Goal: Task Accomplishment & Management: Use online tool/utility

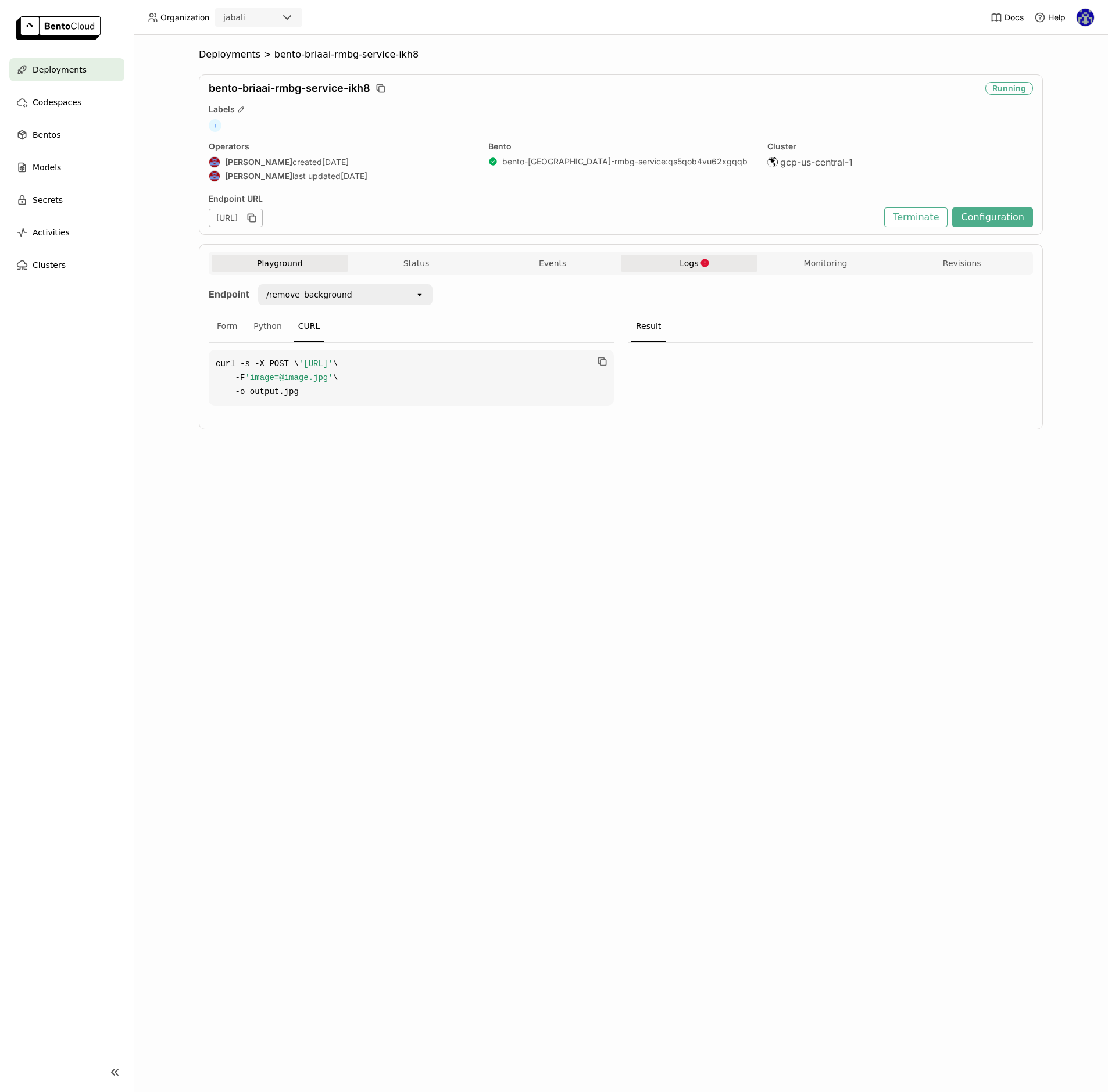
click at [703, 258] on icon "button" at bounding box center [705, 263] width 10 height 10
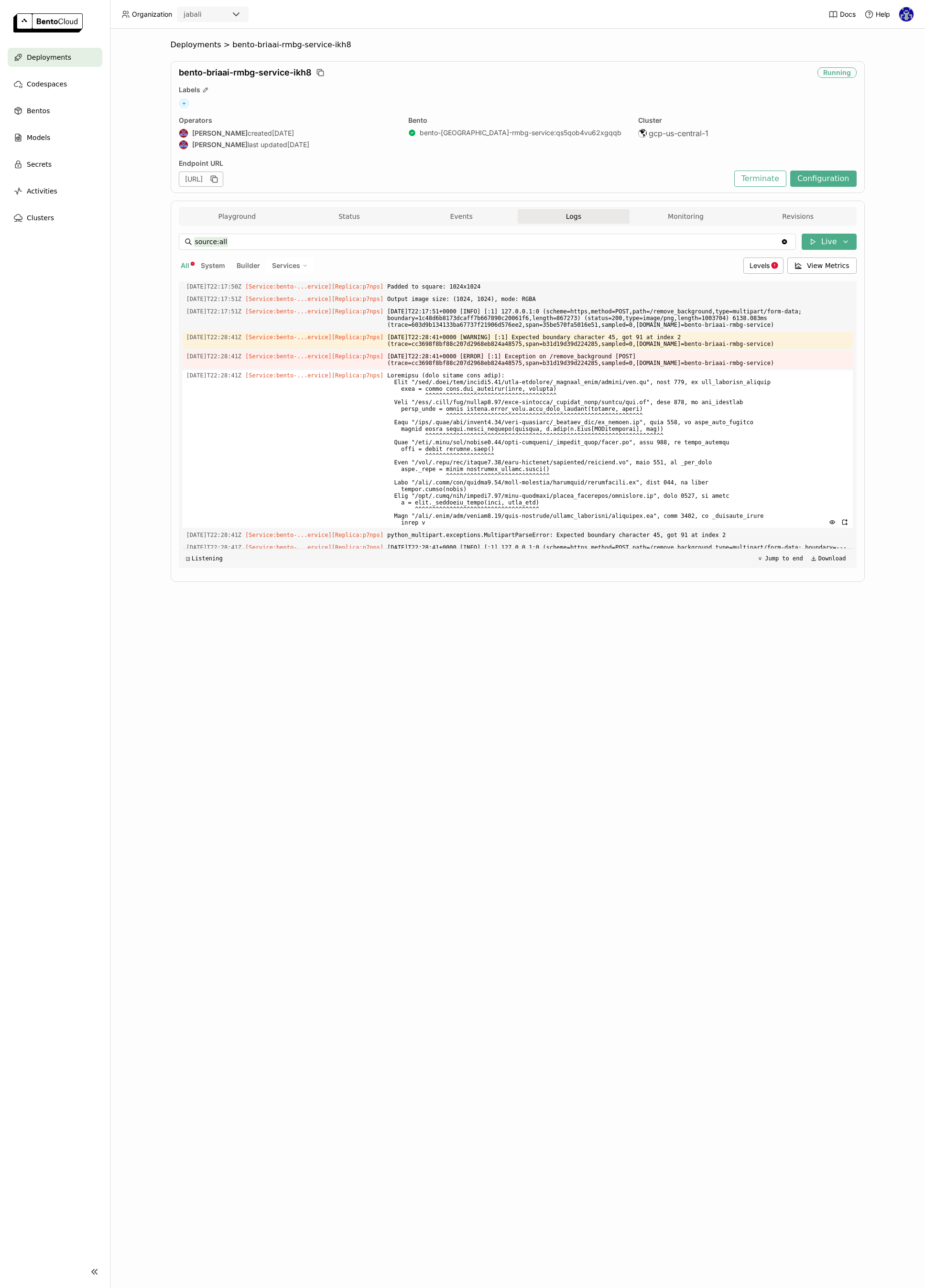
scroll to position [5538, 0]
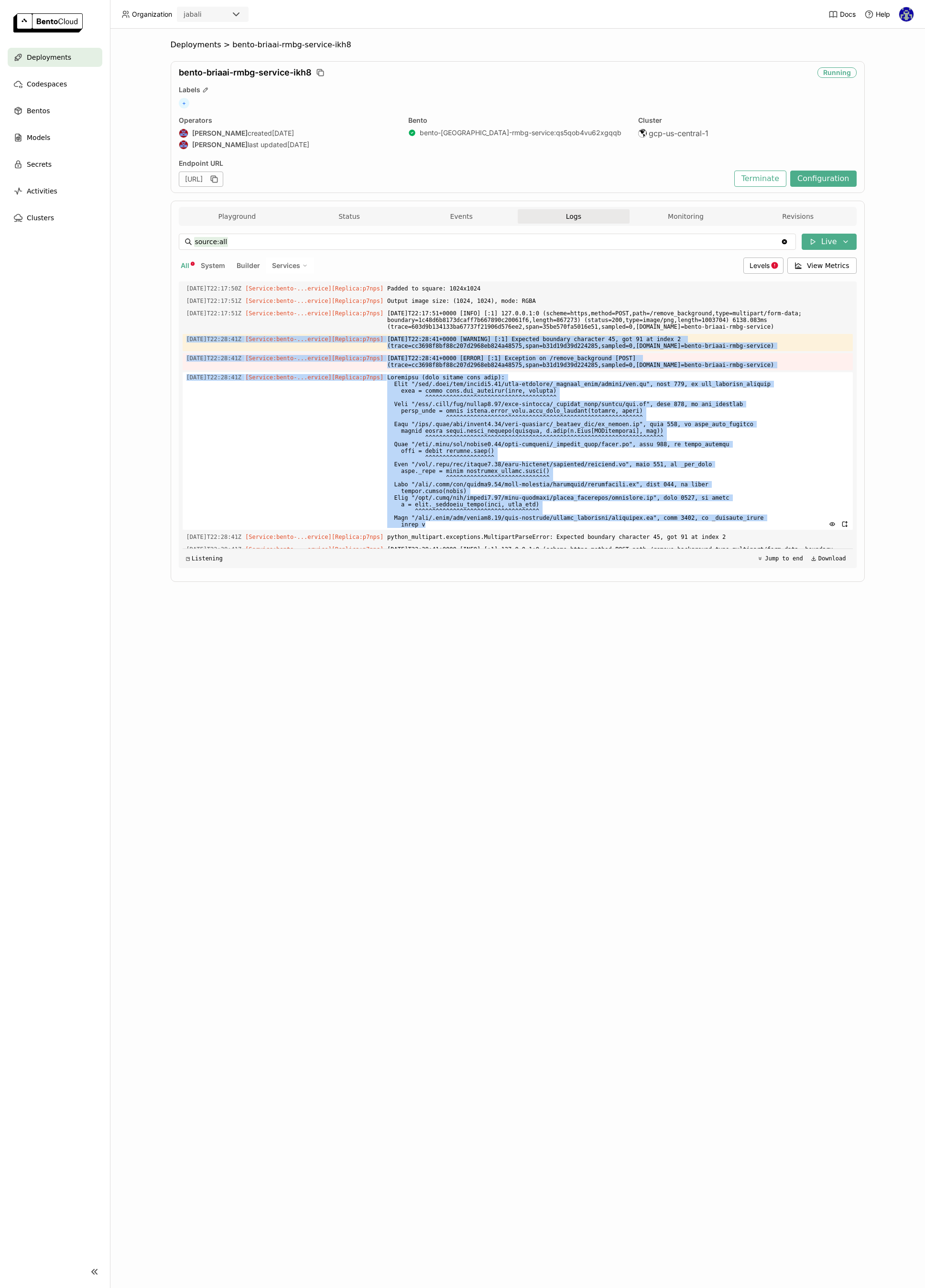
drag, startPoint x: 186, startPoint y: 339, endPoint x: 720, endPoint y: 529, distance: 566.8
click at [720, 529] on div "Load older logs [DATE]T20:36:39Z [Service:bento-...ervice] [Replica: p7nps ] In…" at bounding box center [517, 424] width 670 height 287
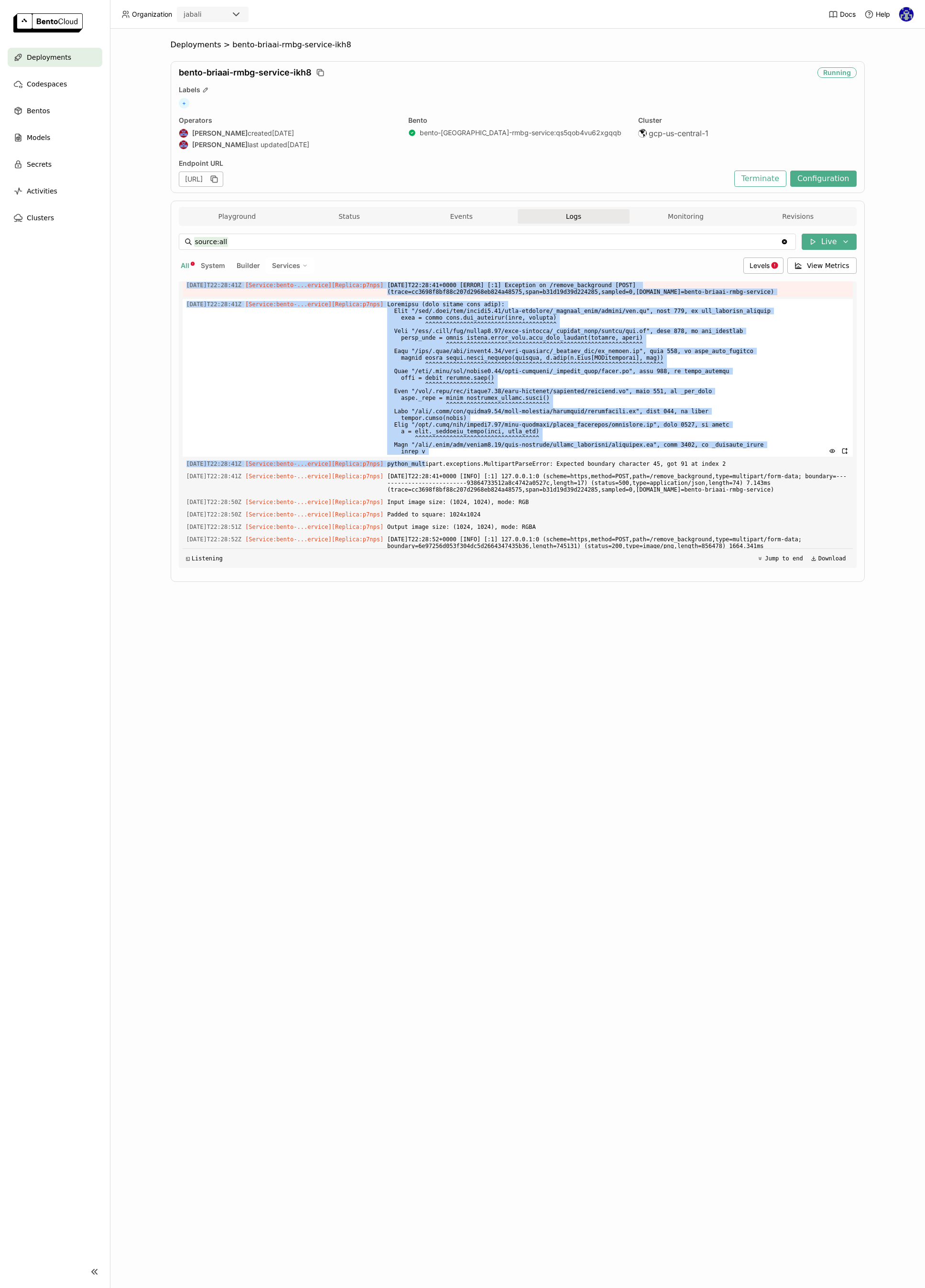
scroll to position [5622, 0]
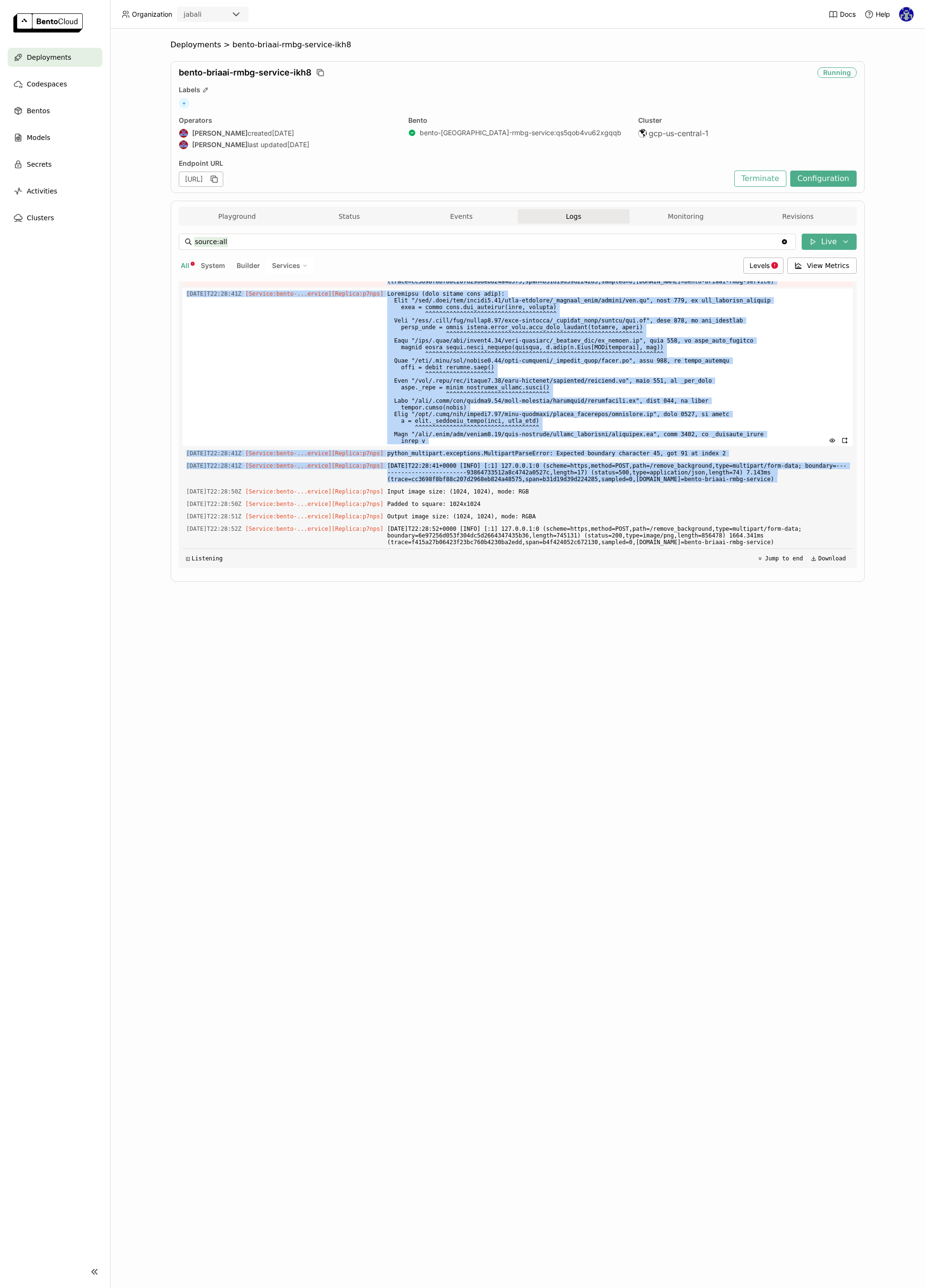
copy div "[DATE]T22:28:41Z [Service:bento-...ervice] [Replica: p7nps ] [DATE]T22:28:41+00…"
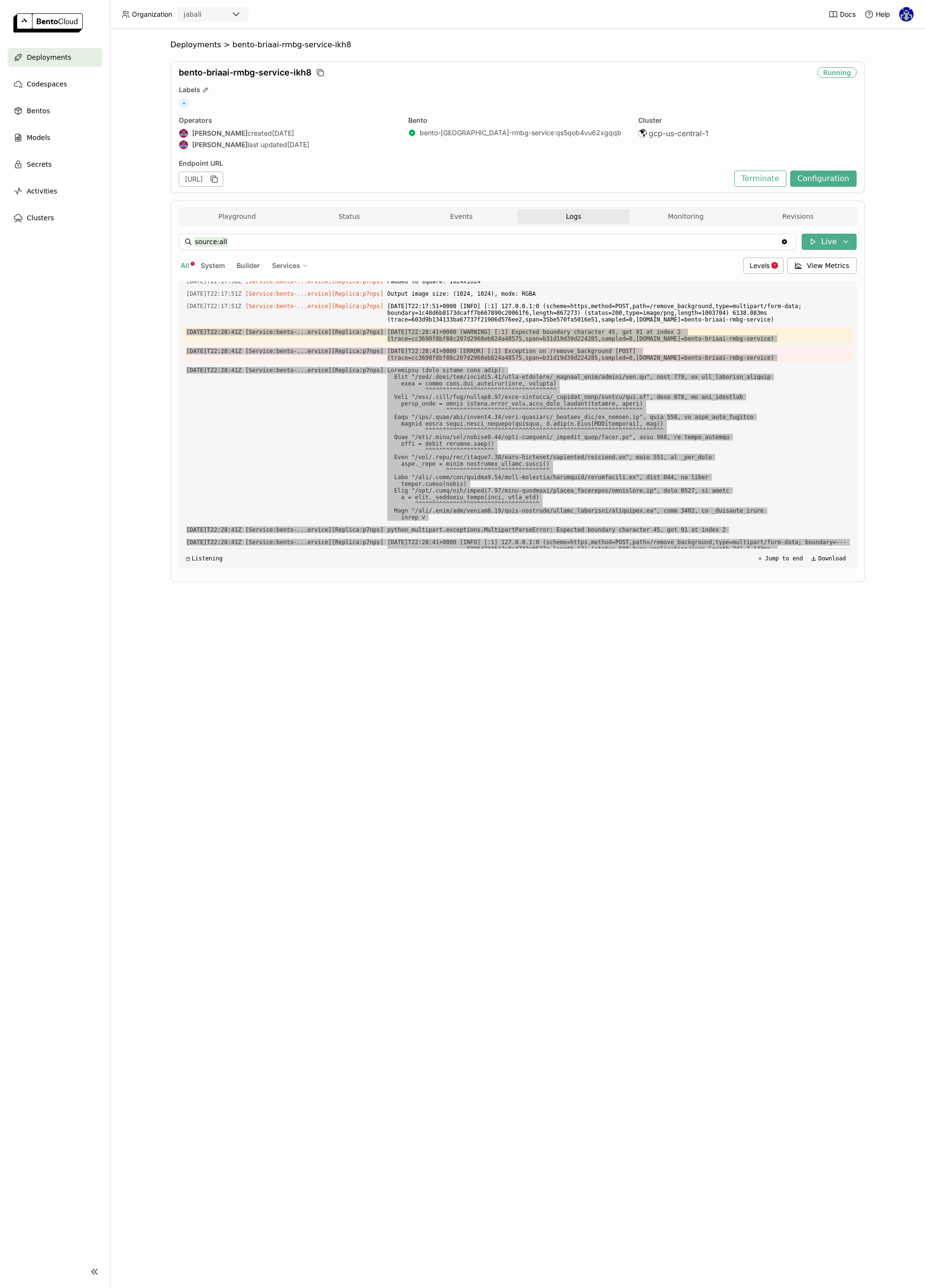
scroll to position [5477, 0]
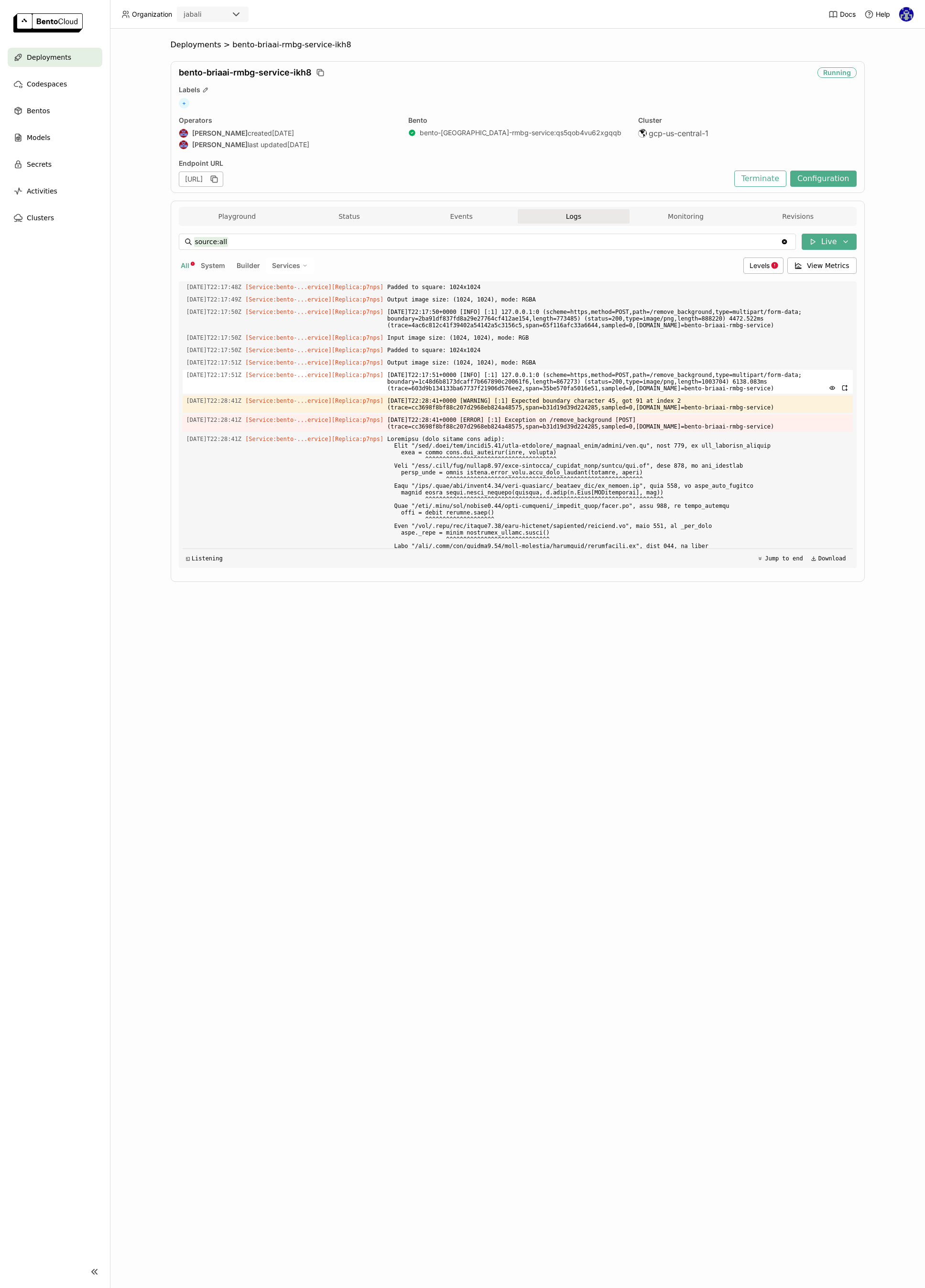
click at [411, 392] on span "[DATE]T22:17:51+0000 [INFO] [:1] 127.0.0.1:0 (scheme=https,method=POST,path=/re…" at bounding box center [618, 381] width 461 height 24
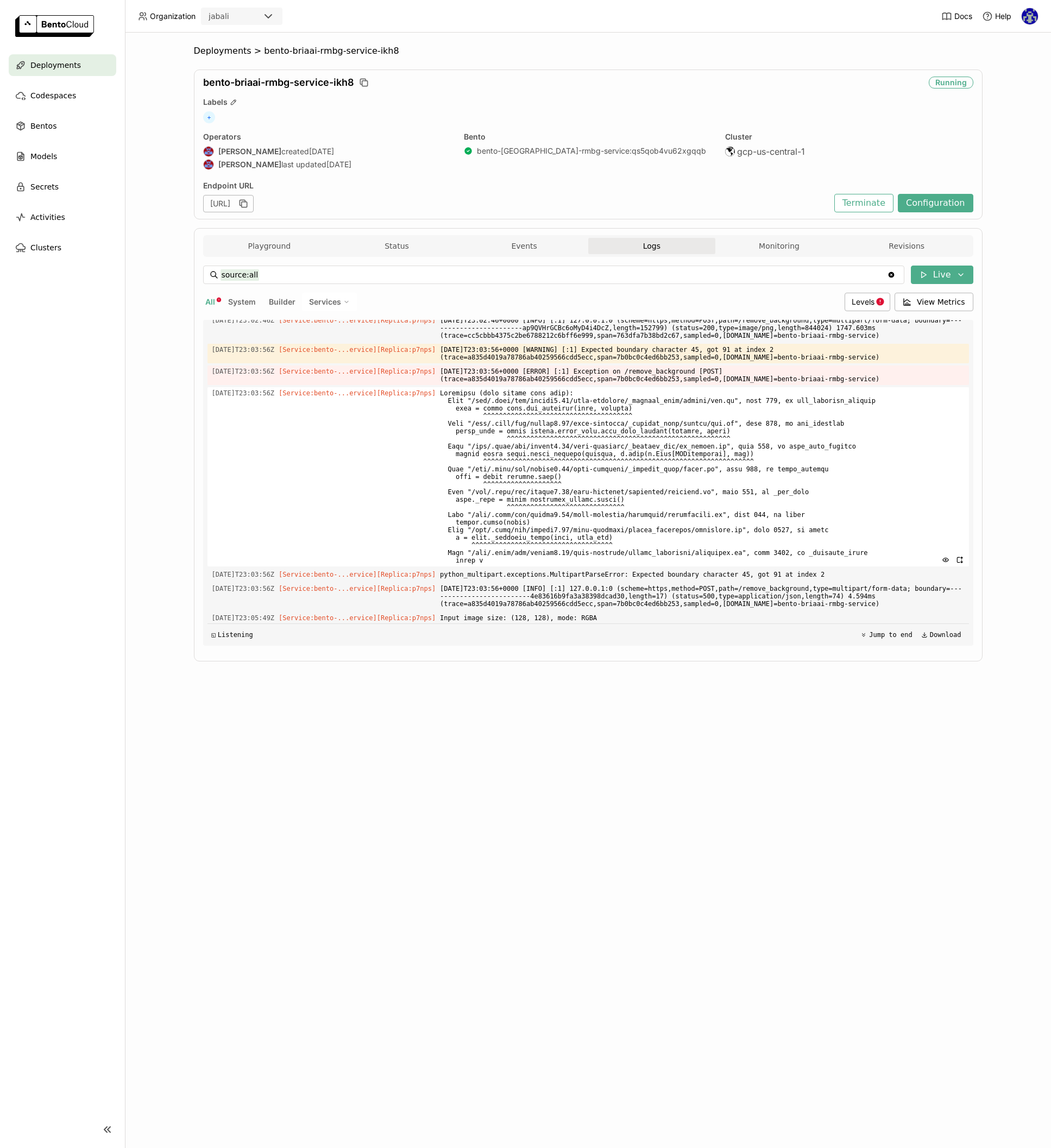
scroll to position [11767, 0]
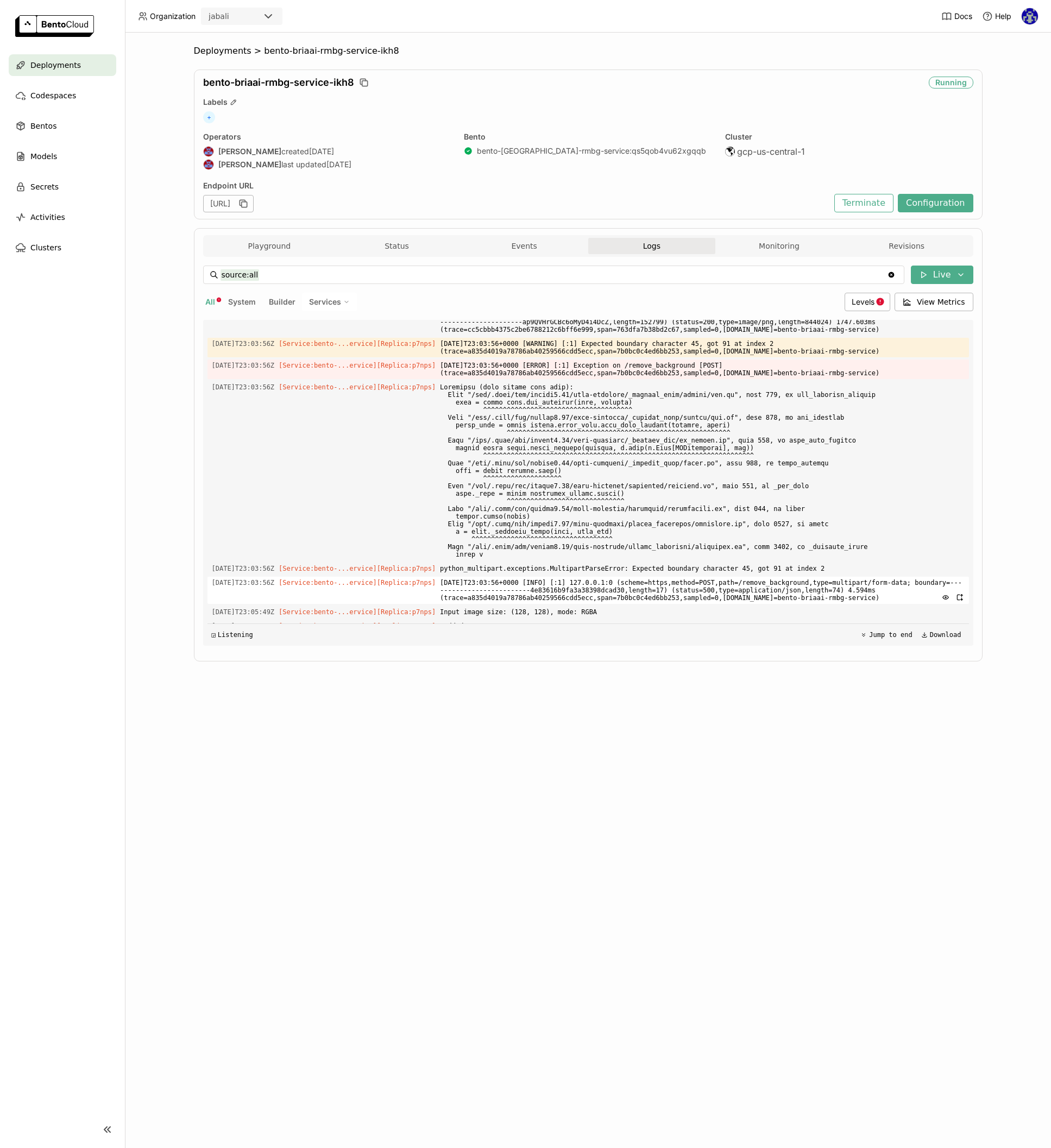
click at [213, 592] on div "[DATE]T23:03:56Z [Service:bento-...ervice] [Replica: p7nps ] [DATE]T23:03:56+00…" at bounding box center [588, 590] width 762 height 27
click at [960, 599] on icon "button" at bounding box center [960, 597] width 8 height 8
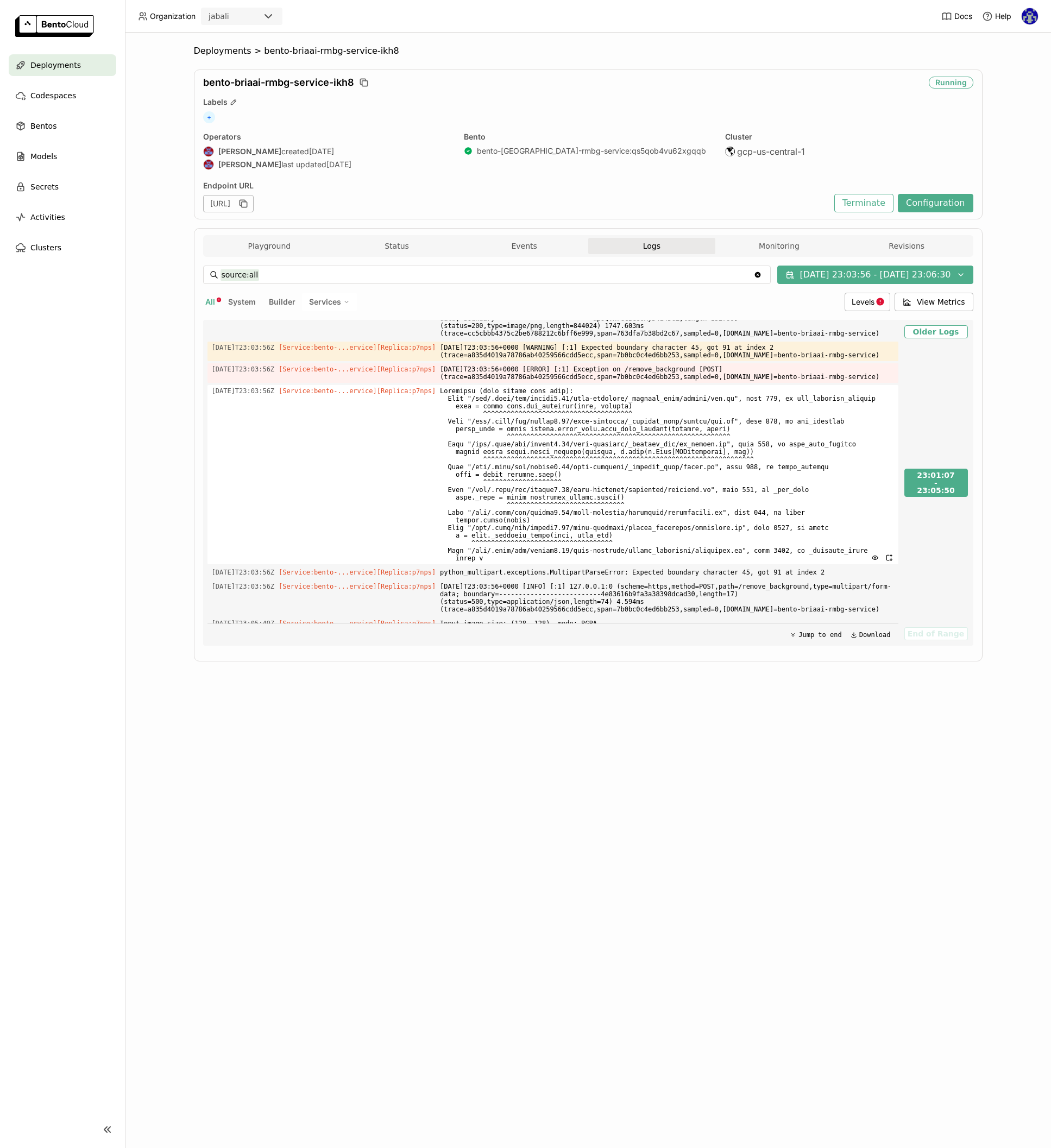
scroll to position [189, 0]
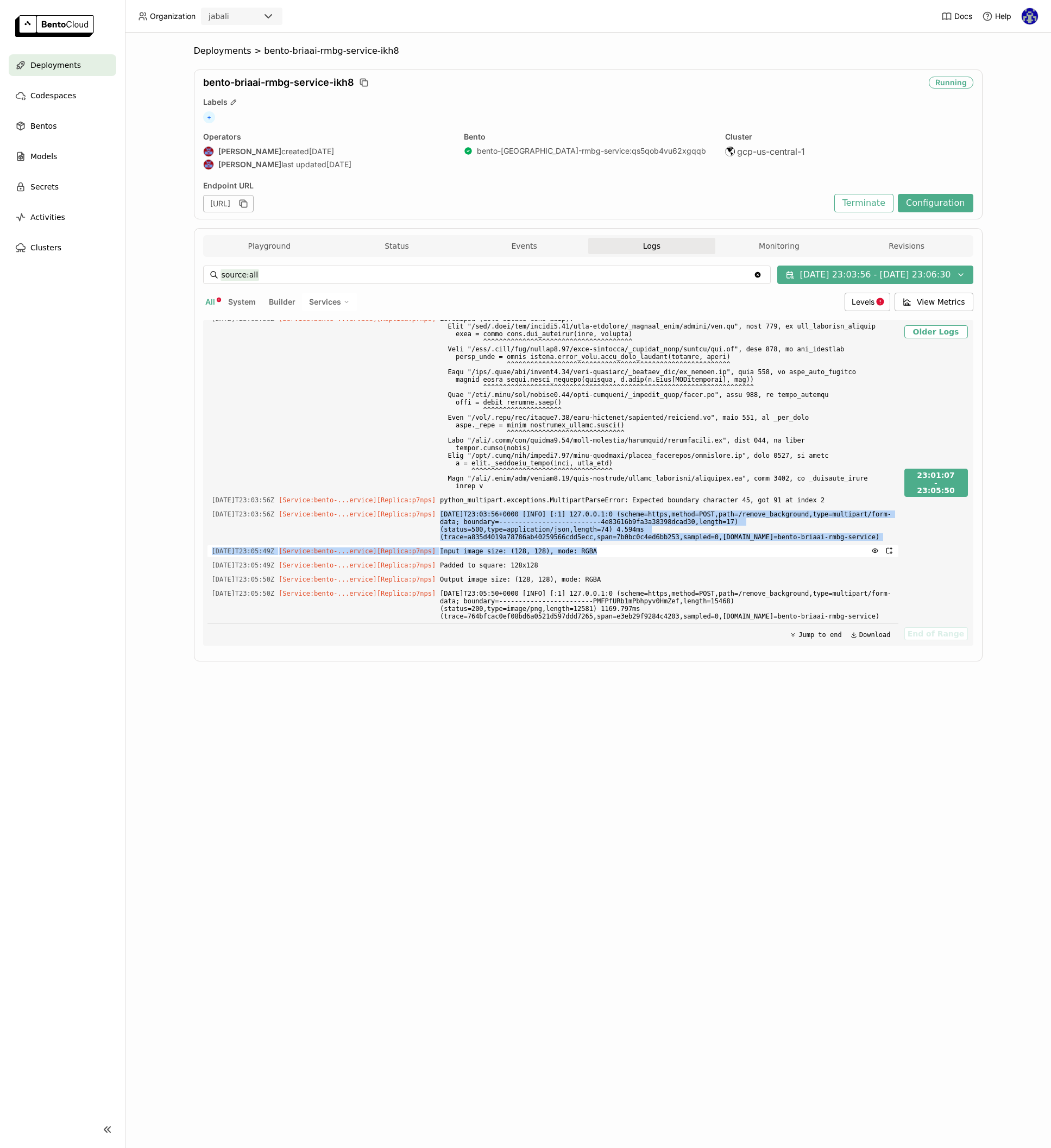
drag, startPoint x: 456, startPoint y: 514, endPoint x: 813, endPoint y: 550, distance: 358.8
click at [813, 550] on div "[DATE]T23:01:07Z [Service:bento-...ervice] [Replica: p7nps ] Output image size:…" at bounding box center [553, 483] width 691 height 326
copy div "[DATE]T23:03:56+0000 [INFO] [:1] 127.0.0.1:0 (scheme=https,method=POST,path=/re…"
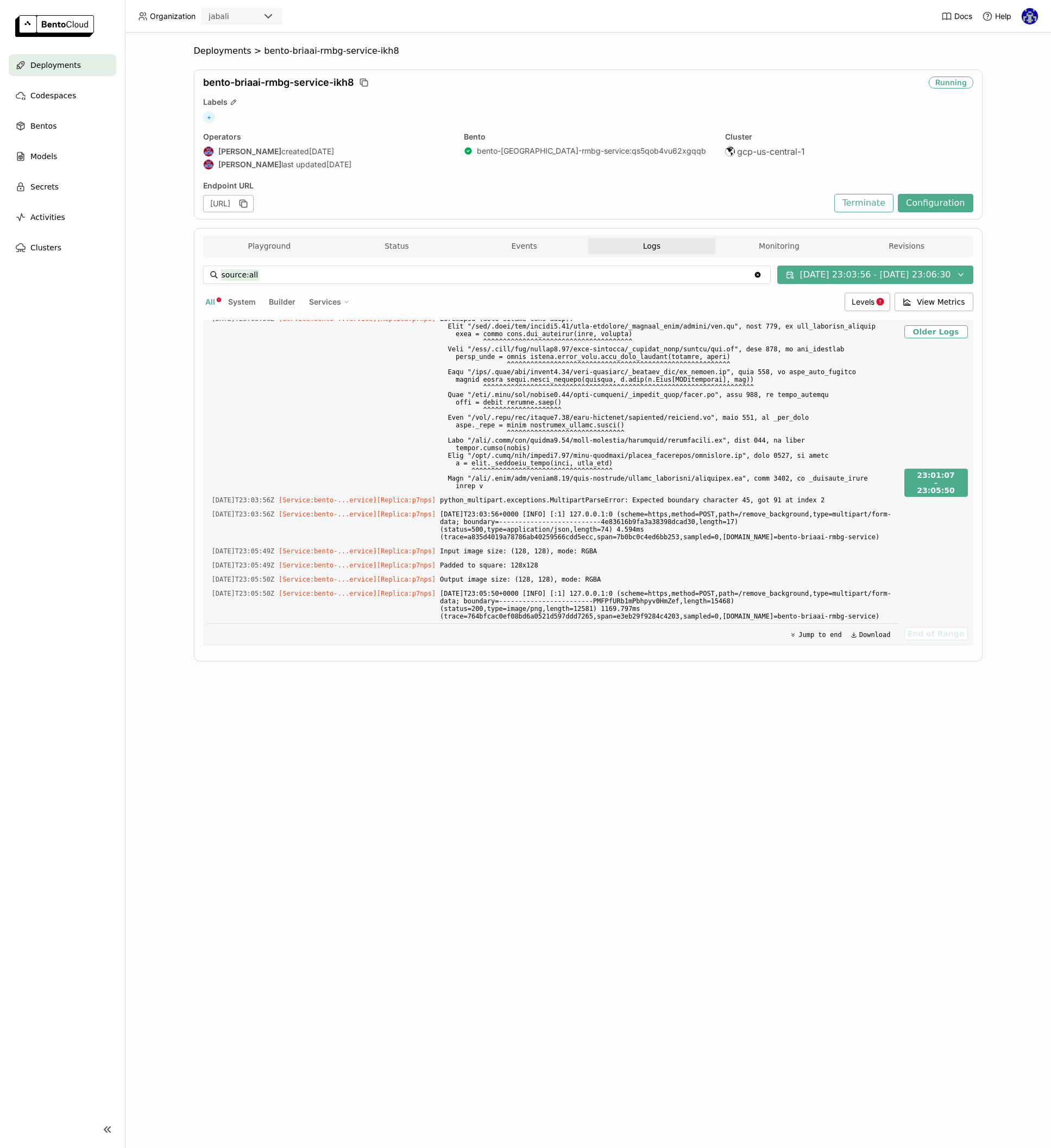
click at [693, 704] on div "Deployments > bento-[GEOGRAPHIC_DATA]-rmbg-service-ikh8 bento-[GEOGRAPHIC_DATA]…" at bounding box center [588, 590] width 926 height 1115
click at [807, 636] on button "Jump to end" at bounding box center [815, 635] width 58 height 13
click at [799, 635] on button "Jump to end" at bounding box center [815, 635] width 58 height 13
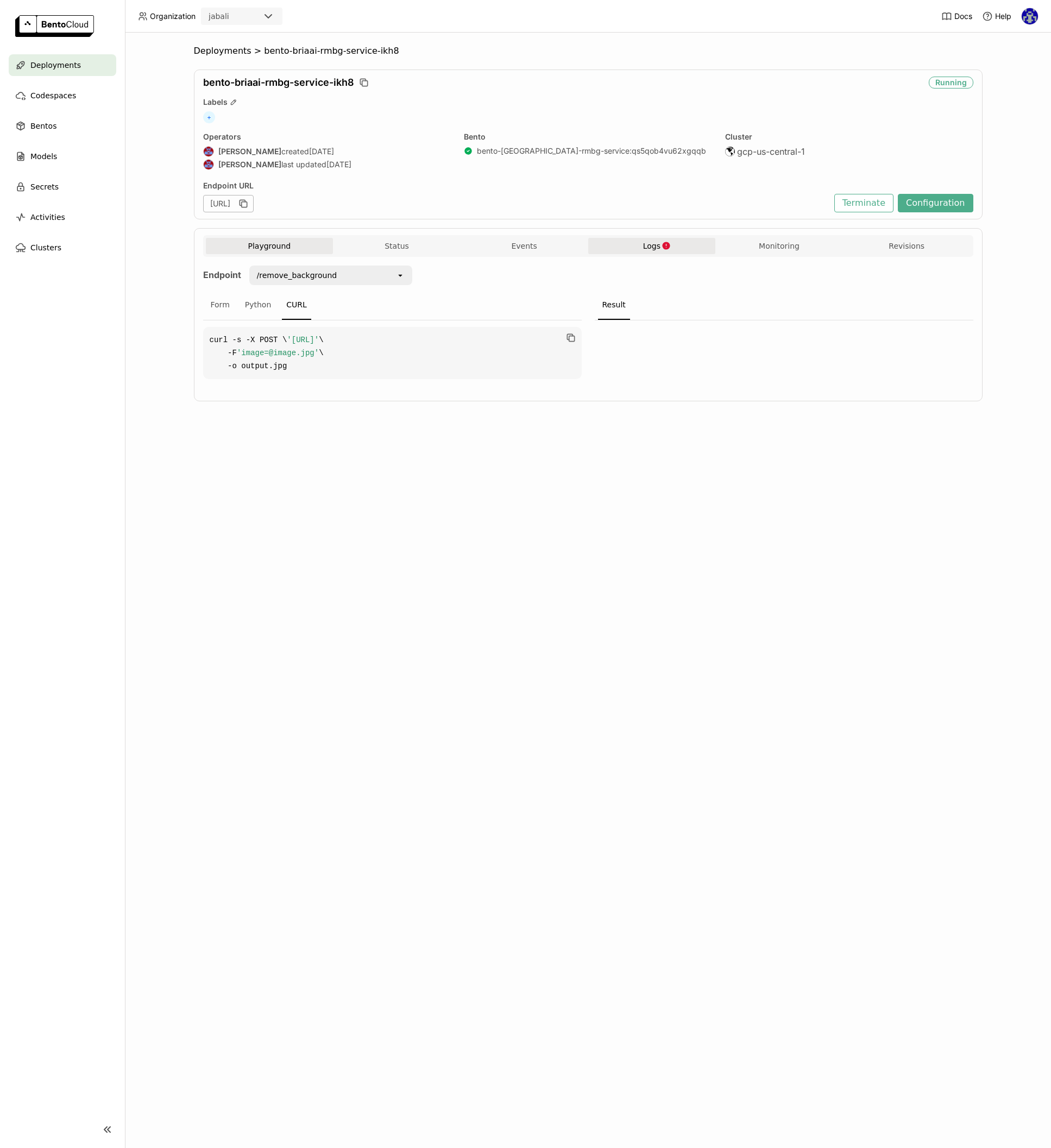
click at [648, 245] on span "Logs" at bounding box center [651, 245] width 17 height 10
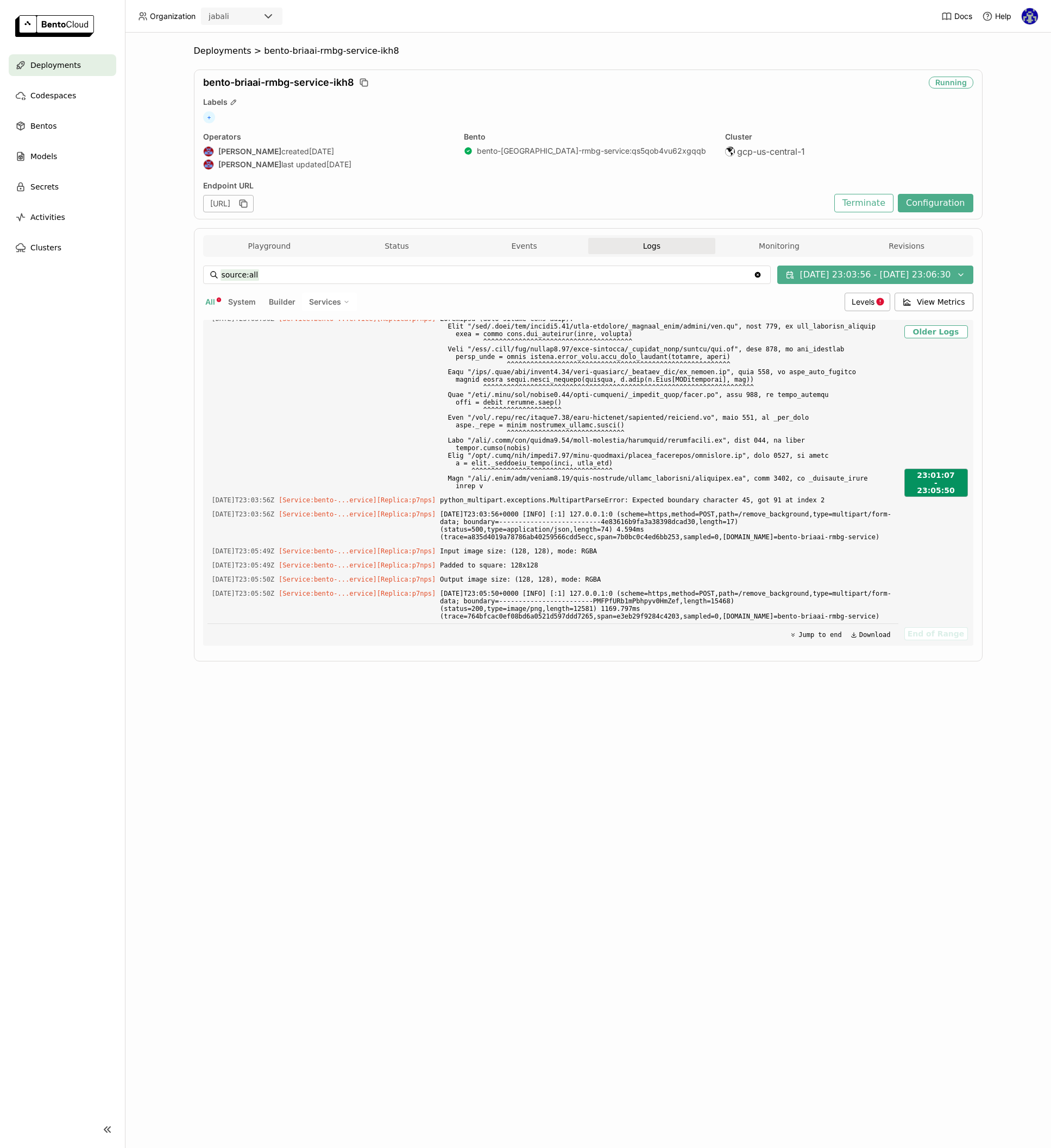
click at [921, 484] on div "-" at bounding box center [936, 483] width 38 height 6
click at [809, 279] on button "[DATE] 23:03:56 - [DATE] 23:06:30" at bounding box center [874, 275] width 196 height 18
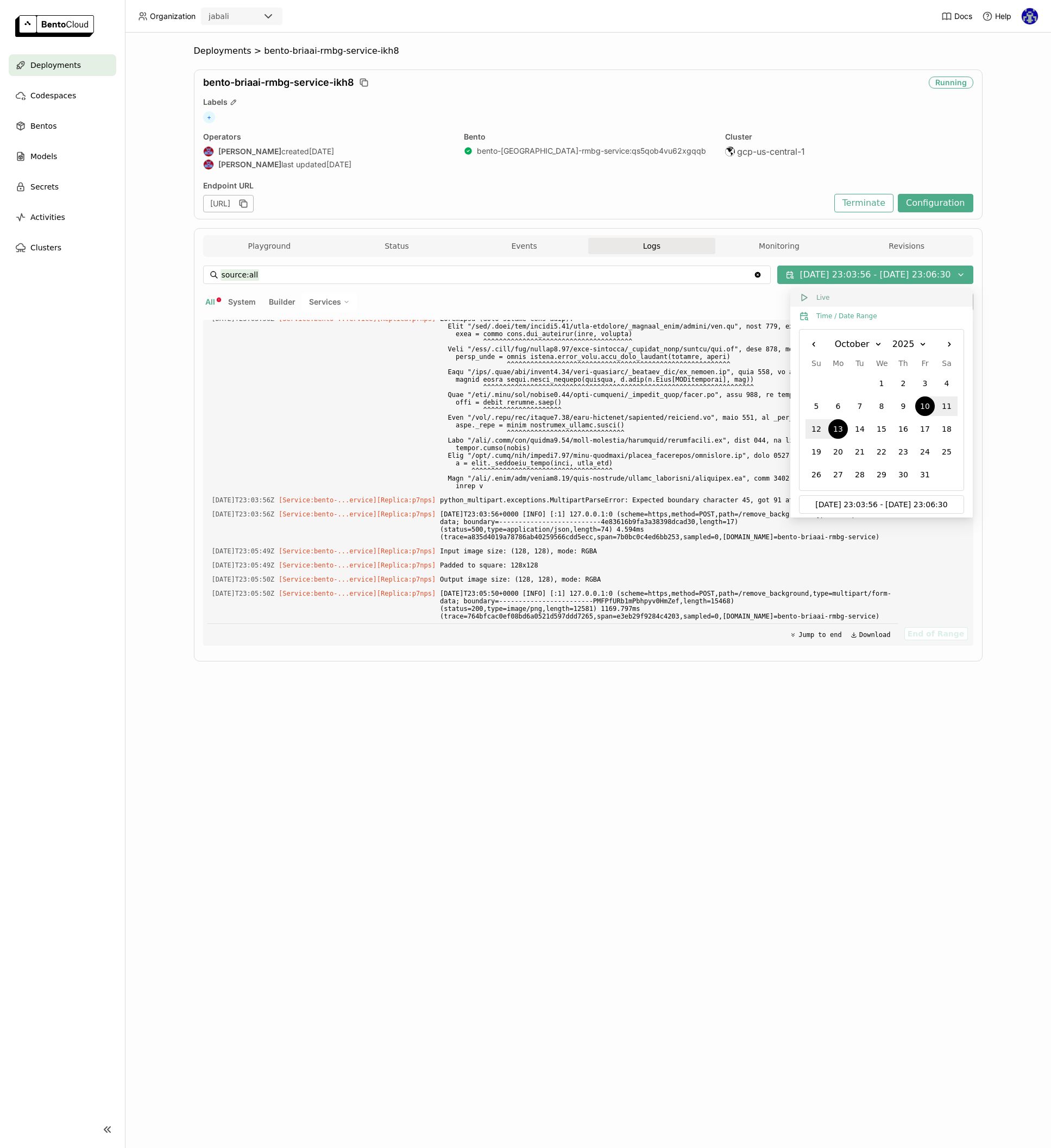
click at [806, 296] on icon at bounding box center [803, 297] width 10 height 10
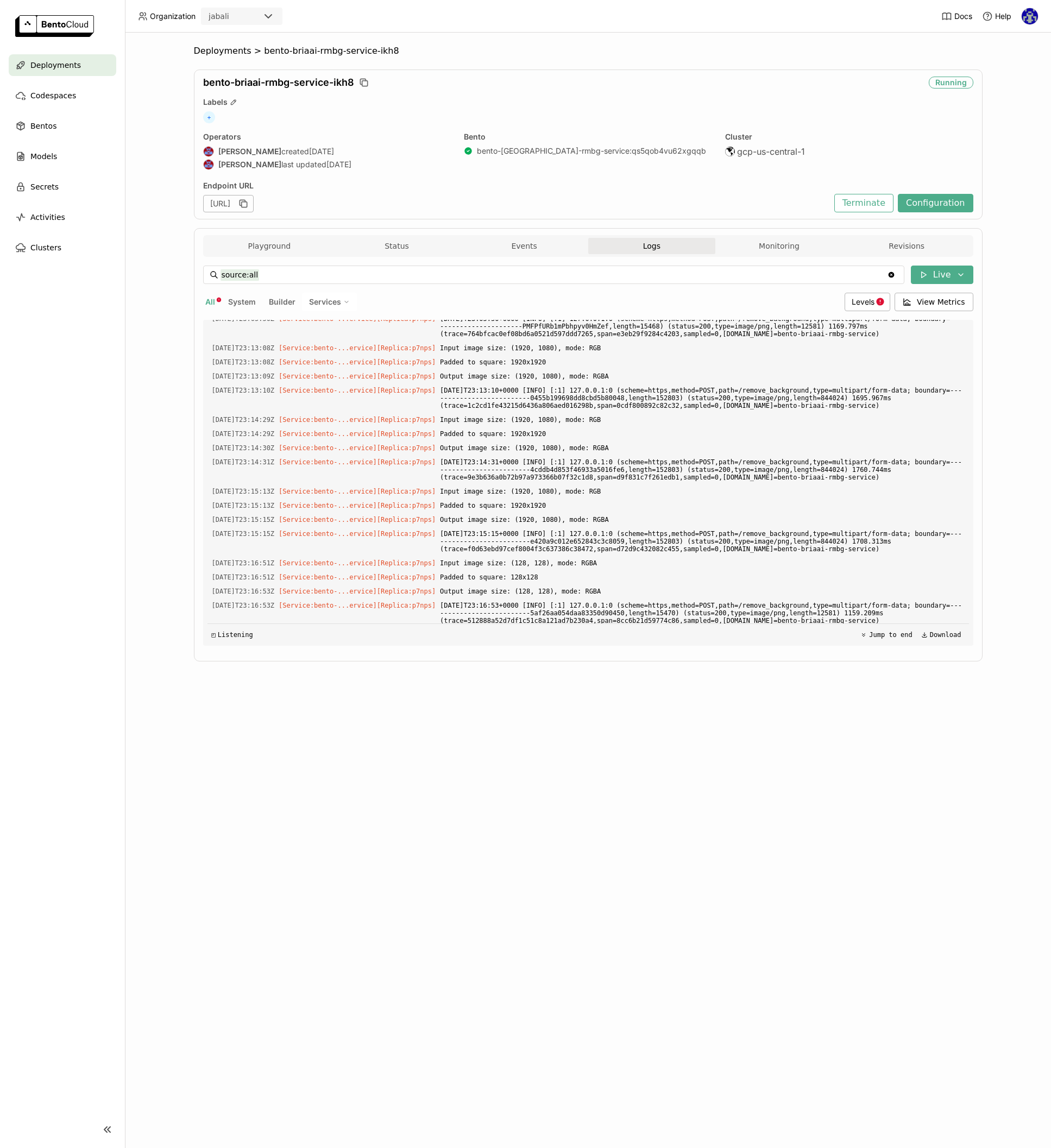
scroll to position [1397, 0]
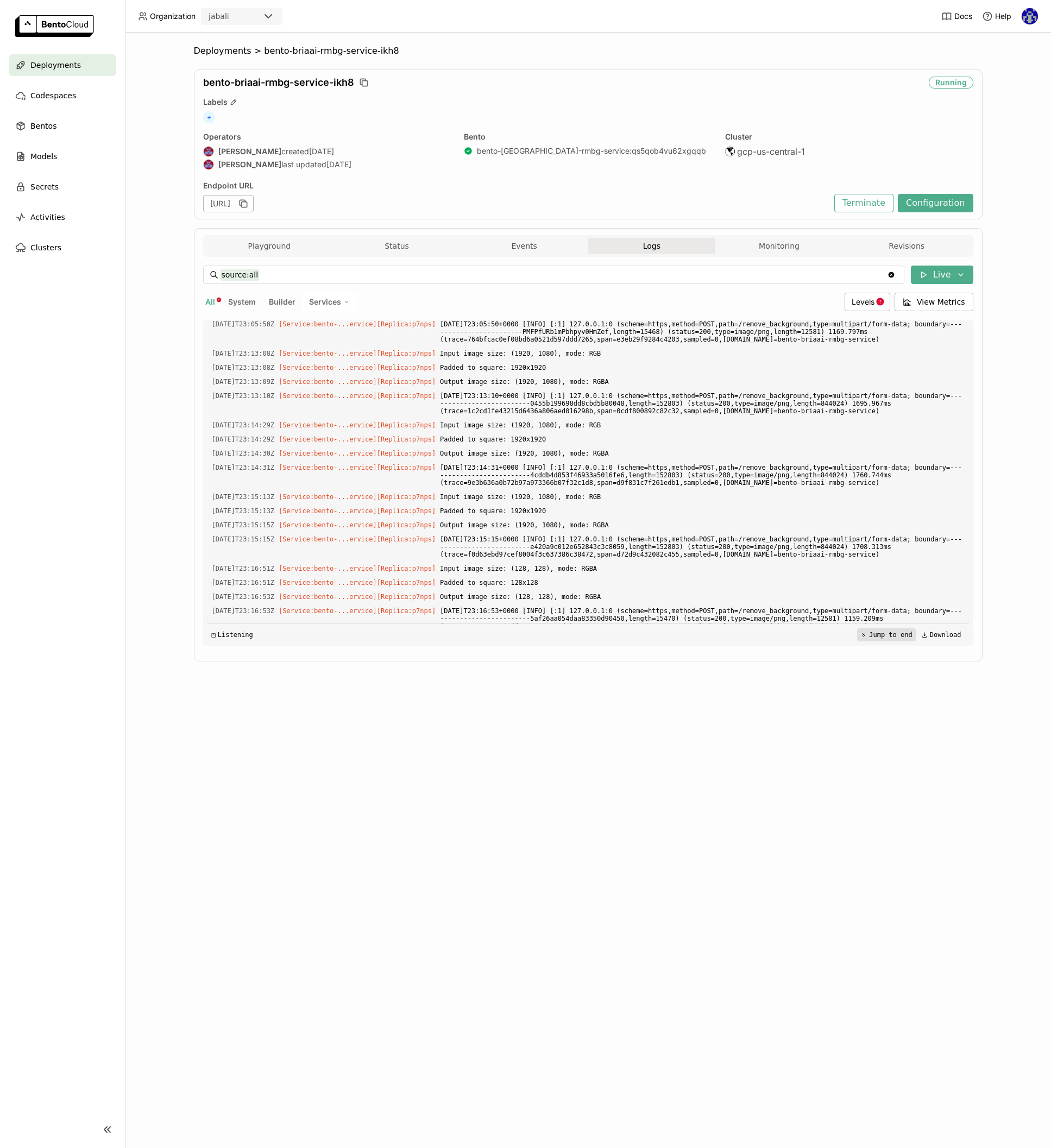
click at [874, 630] on button "Jump to end" at bounding box center [885, 635] width 58 height 13
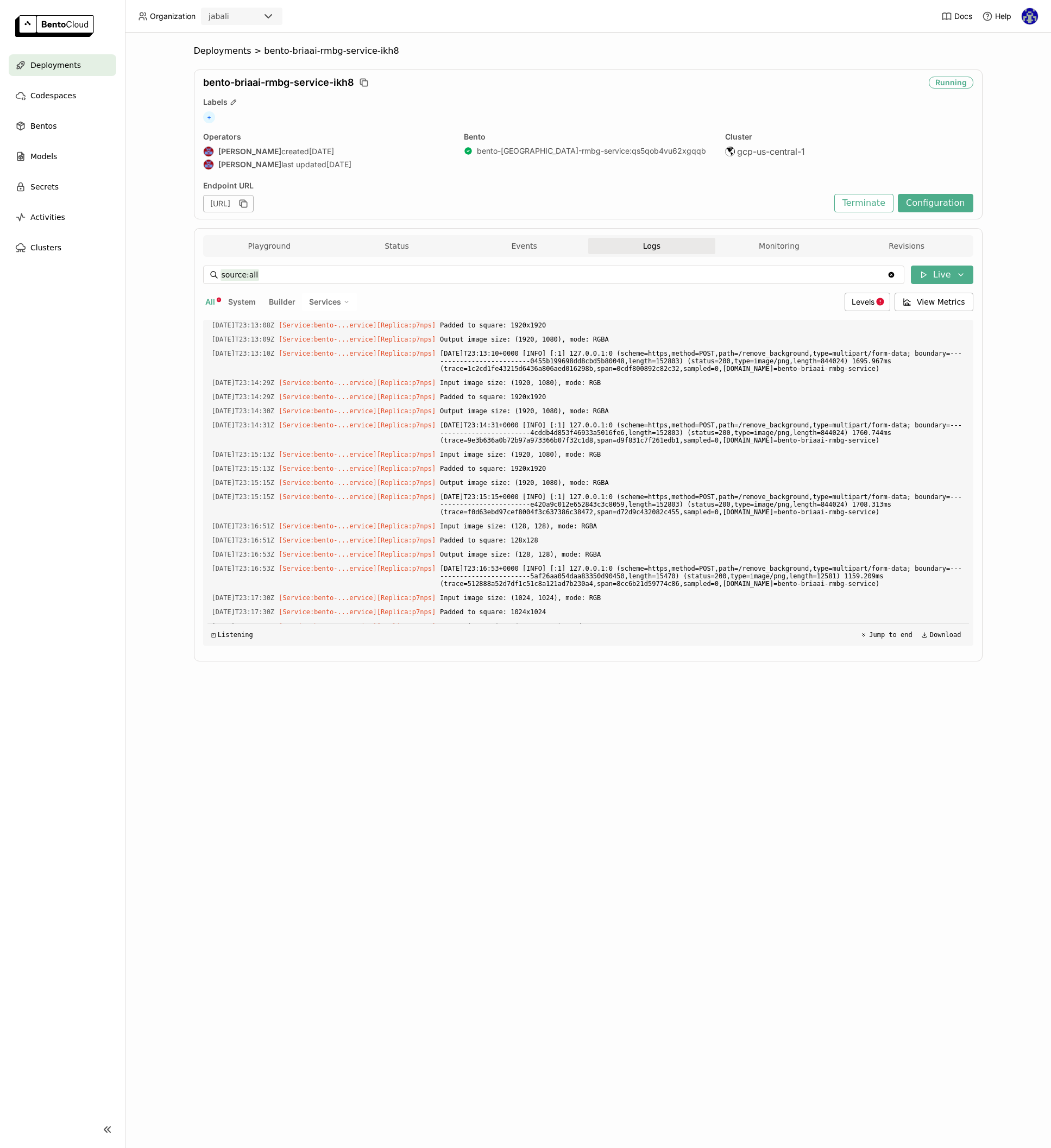
scroll to position [0, 0]
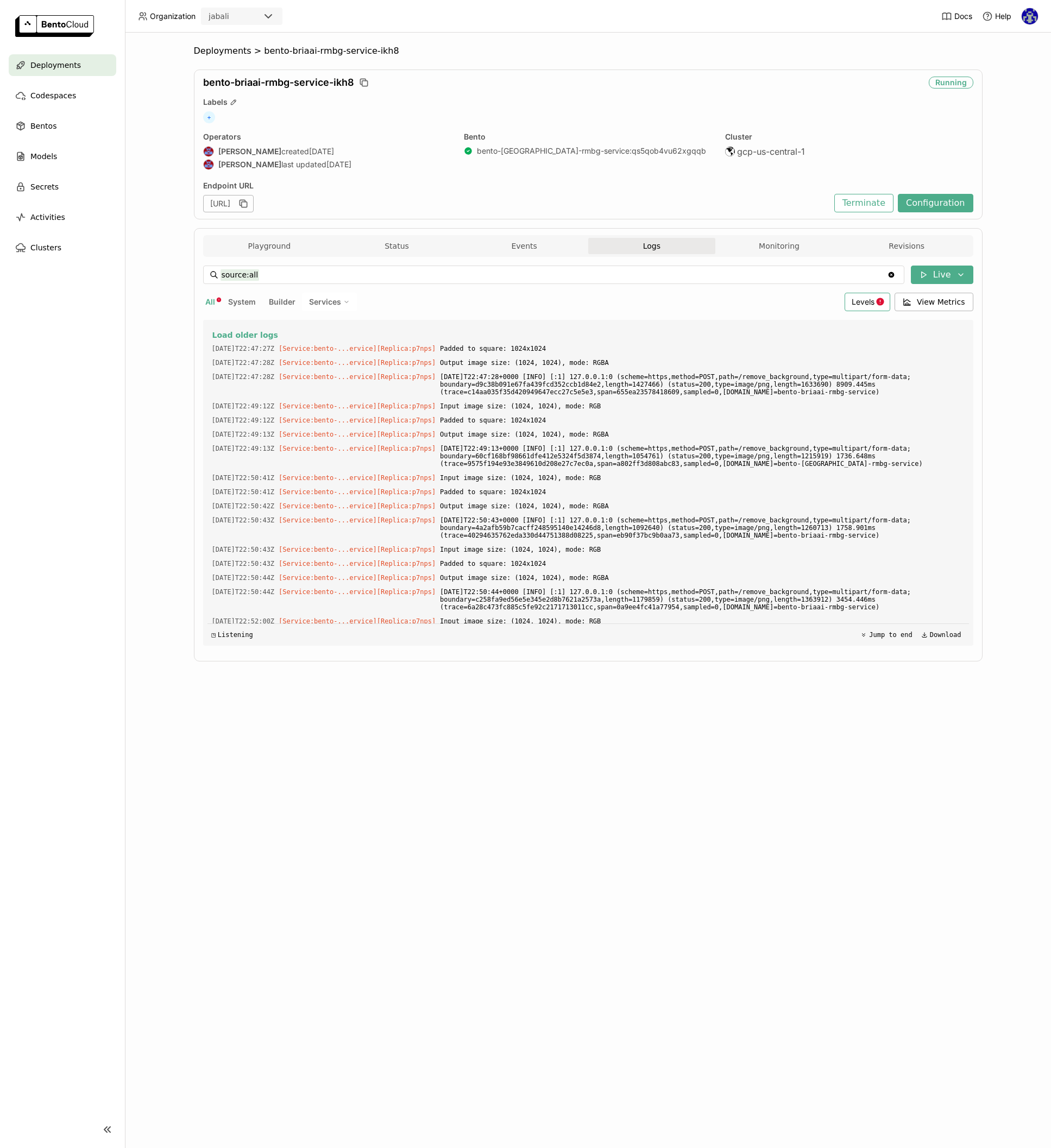
click at [867, 300] on span "Levels" at bounding box center [863, 302] width 23 height 9
click at [804, 396] on li "Error" at bounding box center [825, 407] width 130 height 26
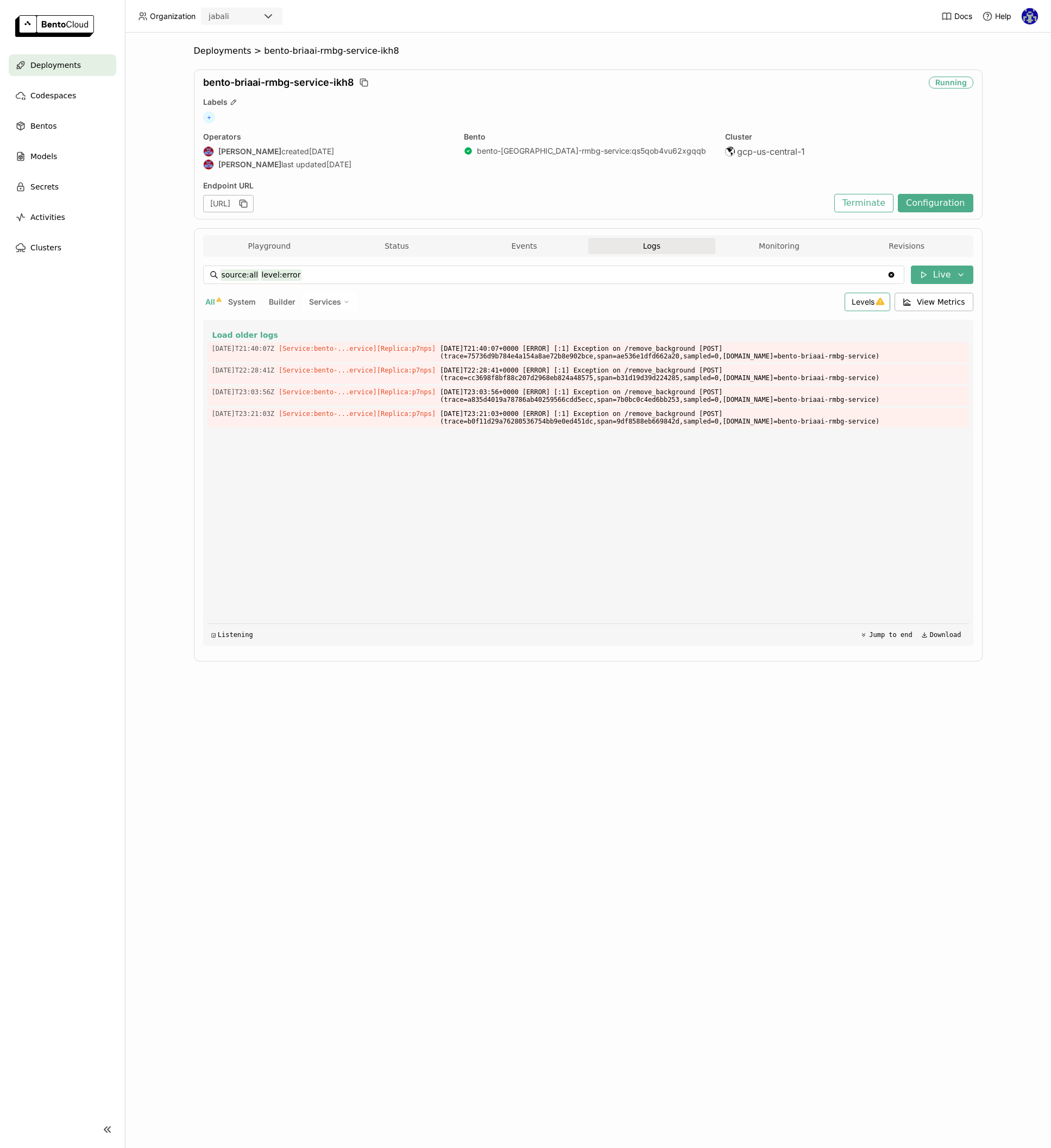
click at [854, 303] on span "Levels" at bounding box center [863, 302] width 23 height 9
click at [810, 379] on div "Warning" at bounding box center [825, 381] width 117 height 13
type input "source:all level:error level:warning"
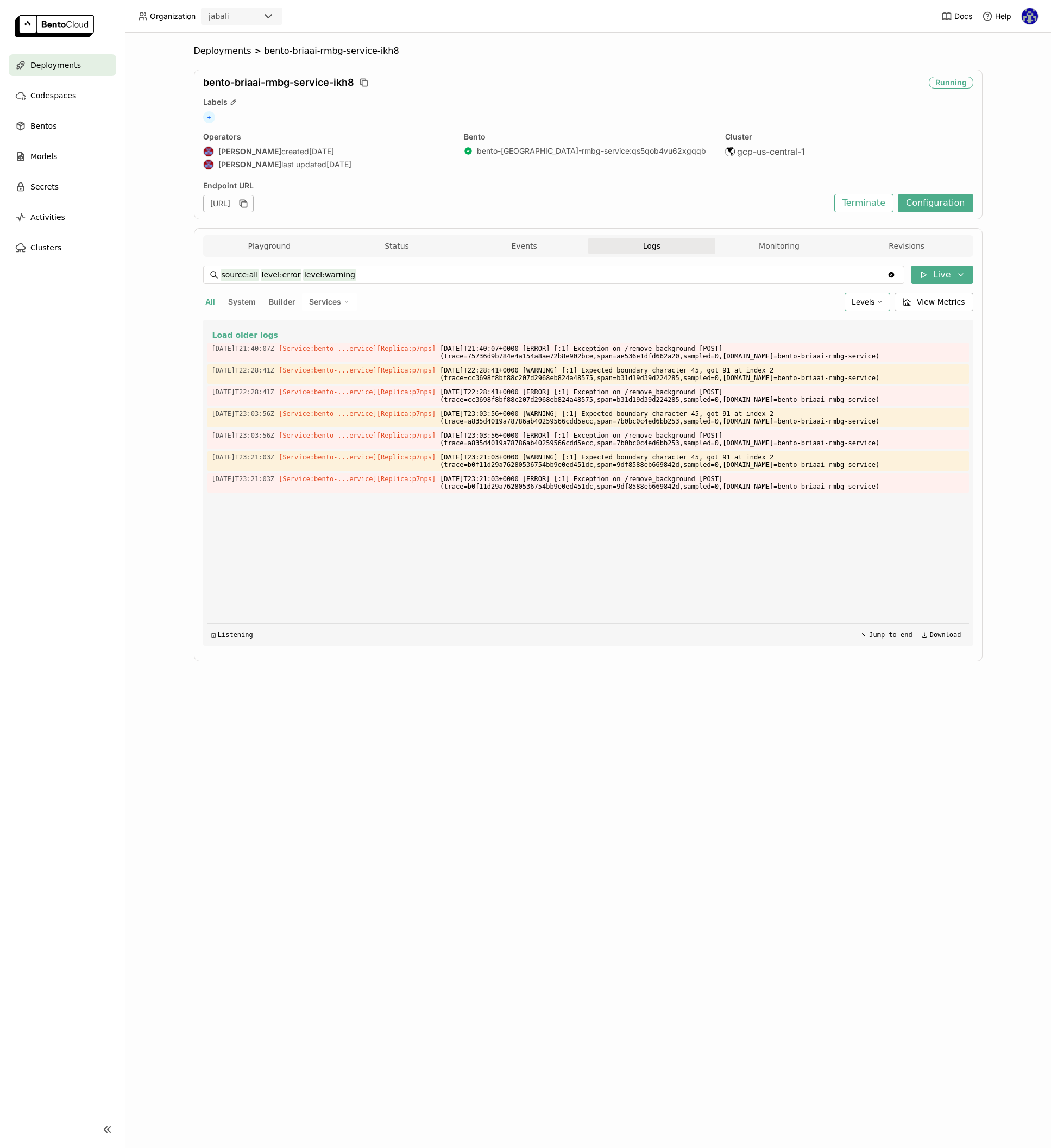
click at [860, 305] on span "Levels" at bounding box center [863, 302] width 23 height 9
click at [769, 685] on div "Deployments > bento-[GEOGRAPHIC_DATA]-rmbg-service-ikh8 bento-[GEOGRAPHIC_DATA]…" at bounding box center [588, 590] width 926 height 1115
click at [673, 485] on span "[DATE]T23:21:03+0000 [ERROR] [:1] Exception on /remove_background [POST] (trace…" at bounding box center [702, 483] width 524 height 20
click at [611, 411] on span "[DATE]T23:03:56+0000 [WARNING] [:1] Expected boundary character 45, got 91 at i…" at bounding box center [702, 418] width 524 height 20
drag, startPoint x: 614, startPoint y: 414, endPoint x: 830, endPoint y: 412, distance: 216.0
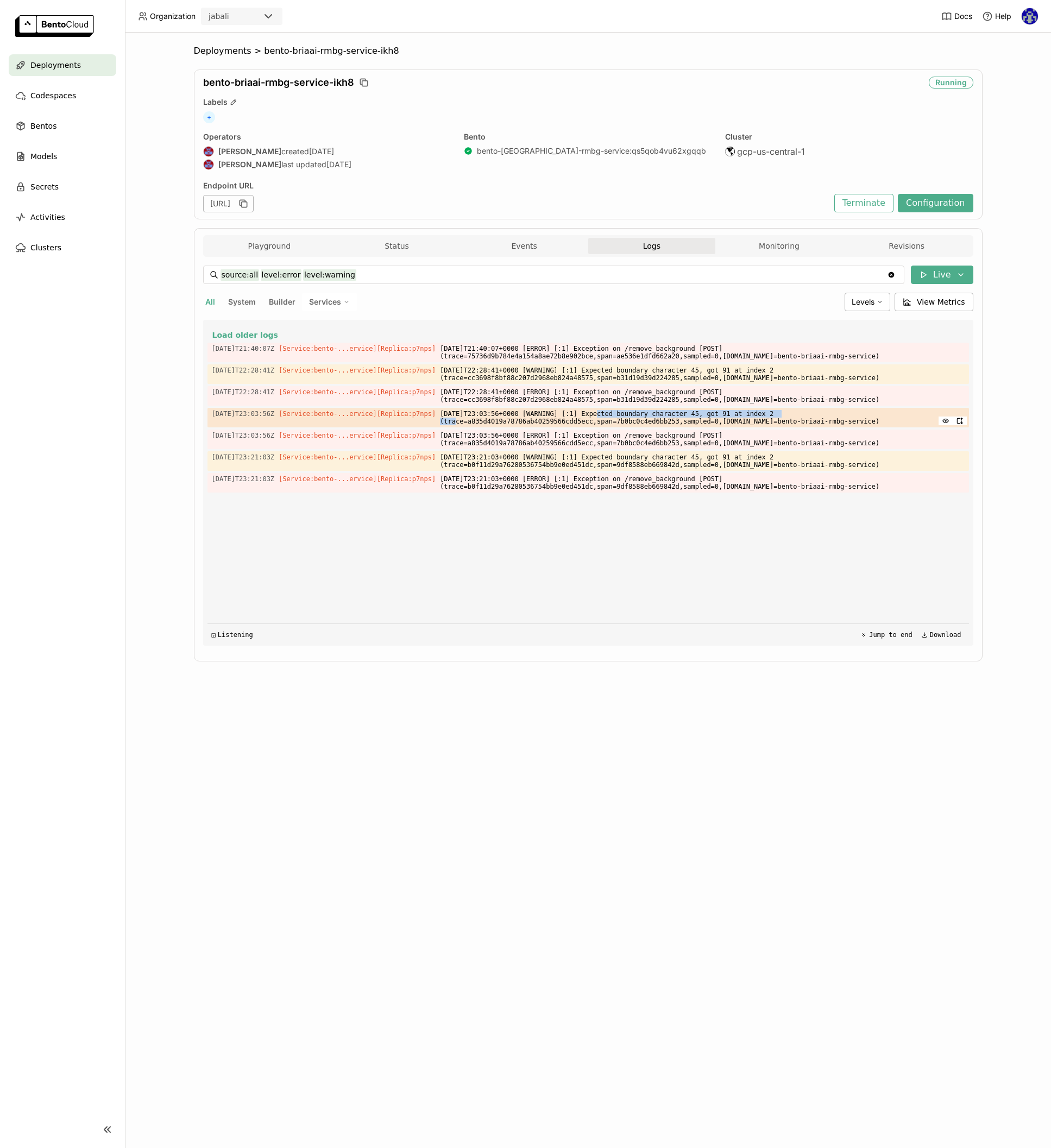
click at [830, 412] on span "[DATE]T23:03:56+0000 [WARNING] [:1] Expected boundary character 45, got 91 at i…" at bounding box center [702, 418] width 524 height 20
copy span "Expected boundary character 45, got 91 at index 2"
